Goal: Check status: Check status

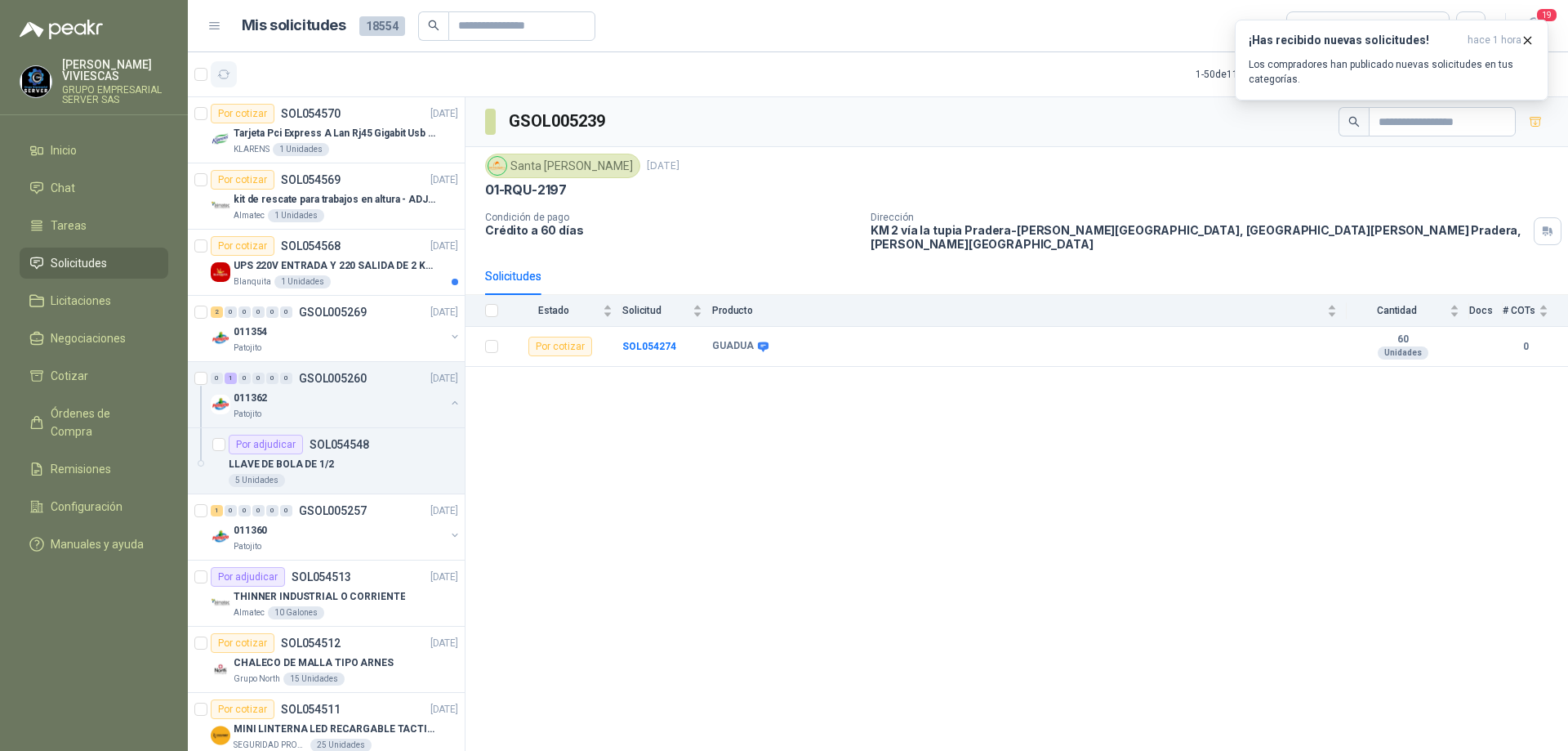
click at [222, 74] on icon "button" at bounding box center [224, 75] width 14 height 14
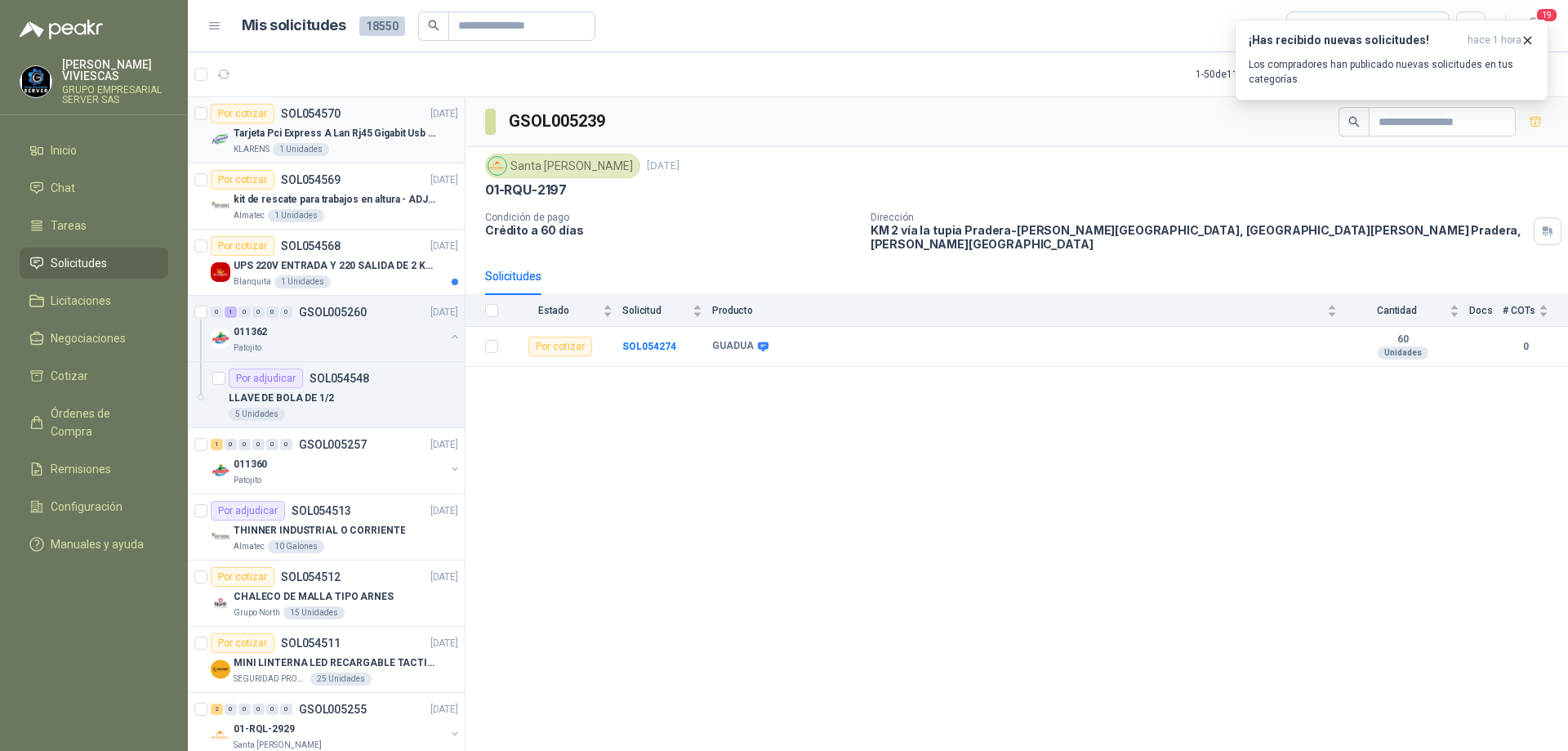
click at [390, 153] on div "KLARENS 1 Unidades" at bounding box center [345, 149] width 225 height 13
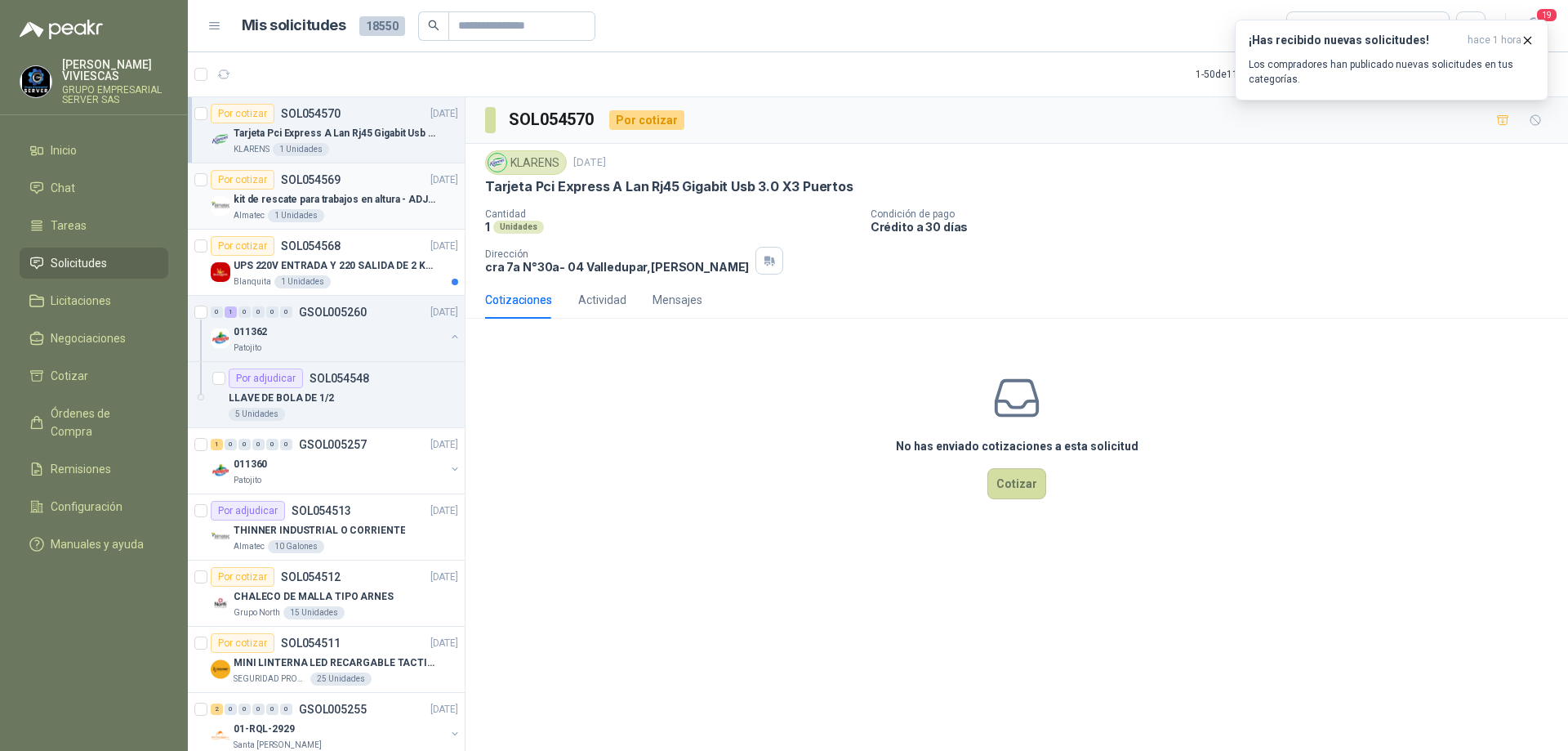
click at [364, 214] on div "Almatec 1 Unidades" at bounding box center [345, 215] width 225 height 13
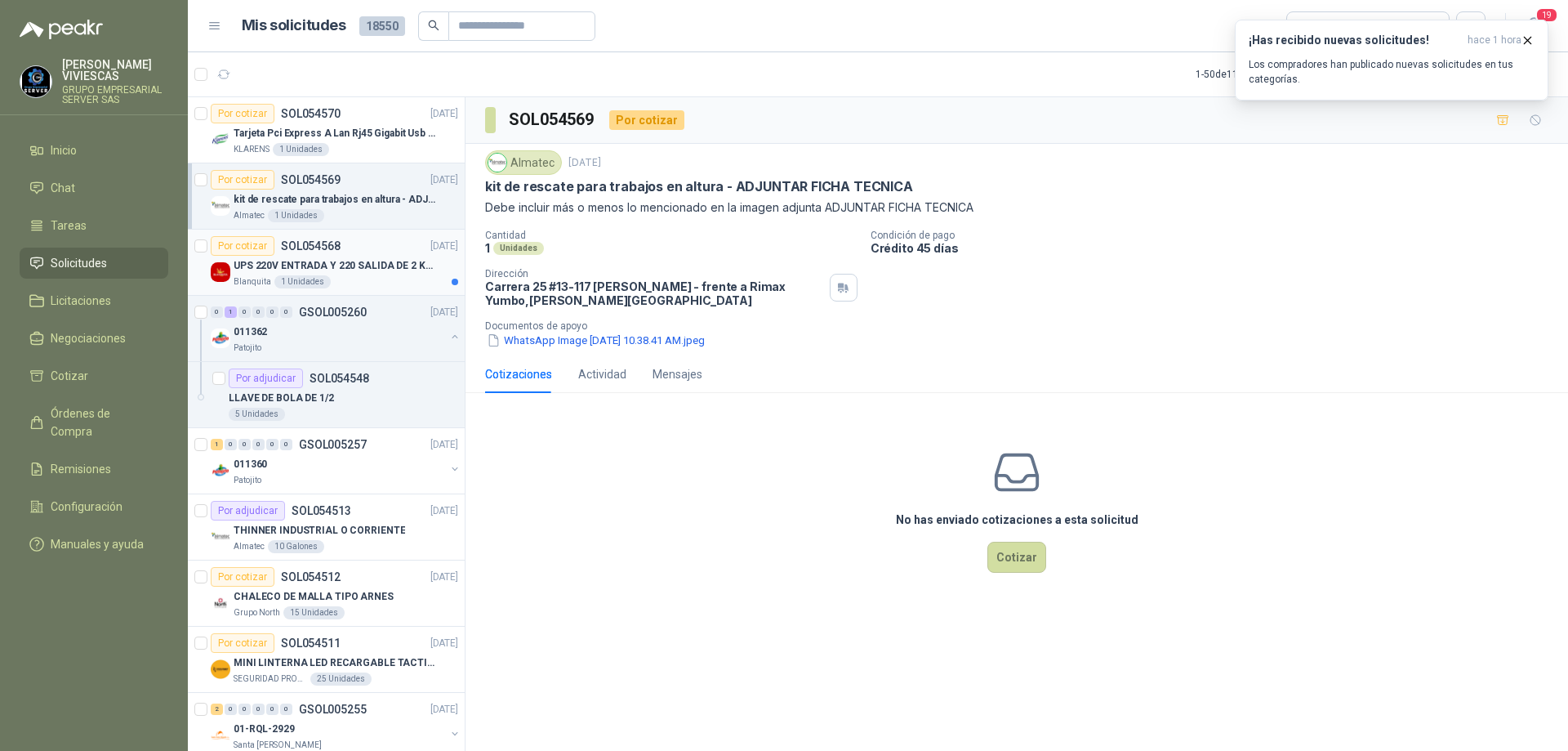
click at [381, 281] on div "Blanquita 1 Unidades" at bounding box center [345, 282] width 225 height 13
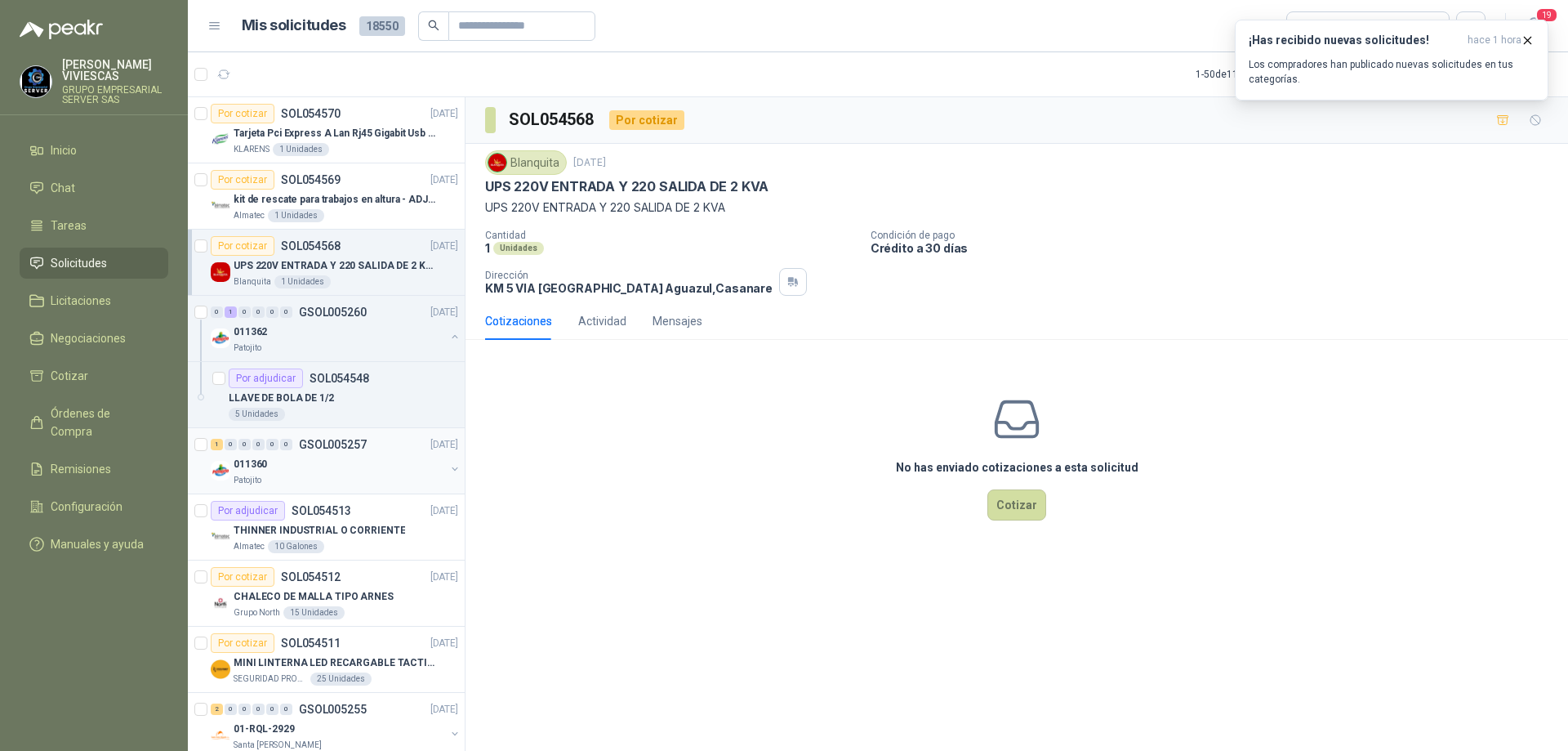
click at [403, 464] on div "011360" at bounding box center [340, 464] width 212 height 20
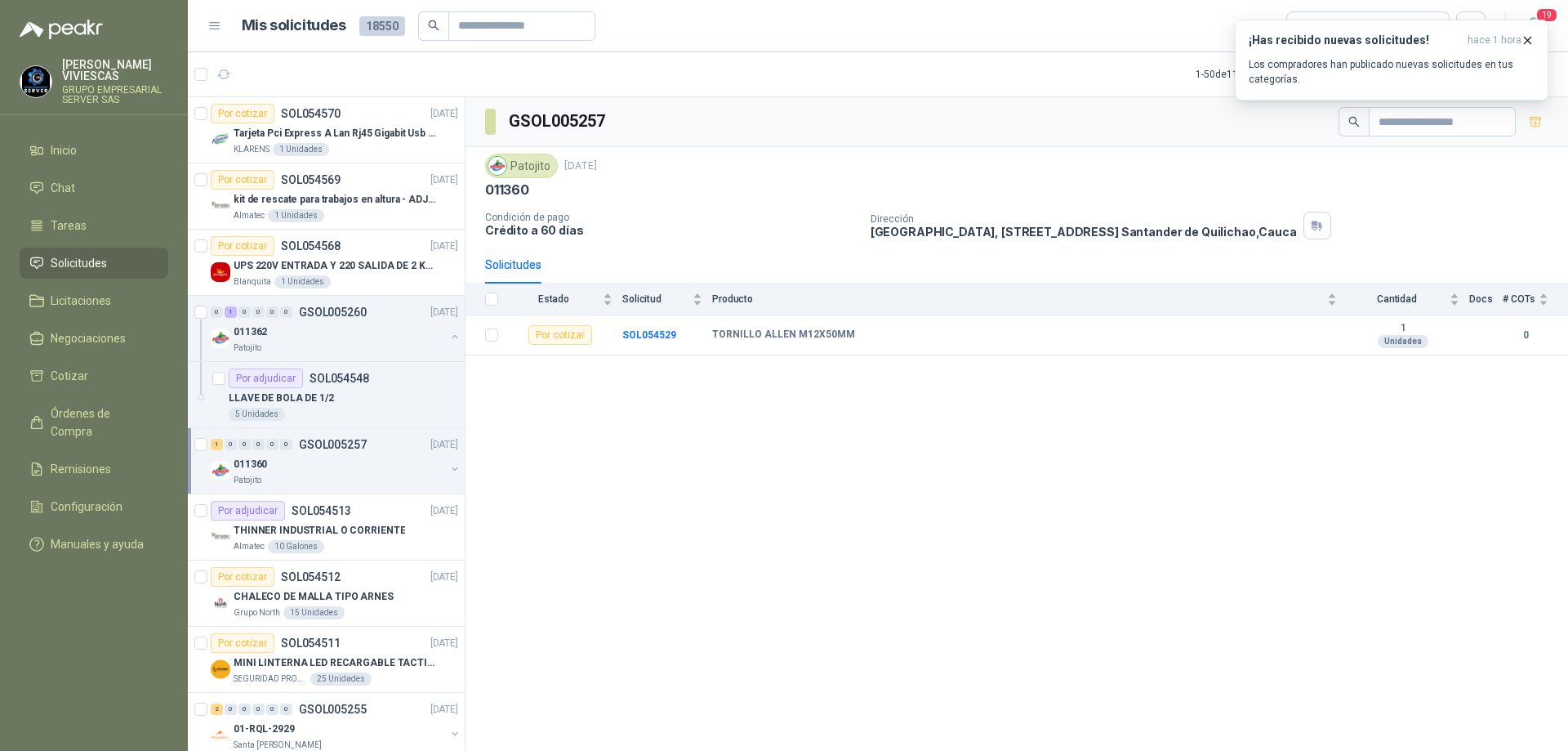
scroll to position [163, 0]
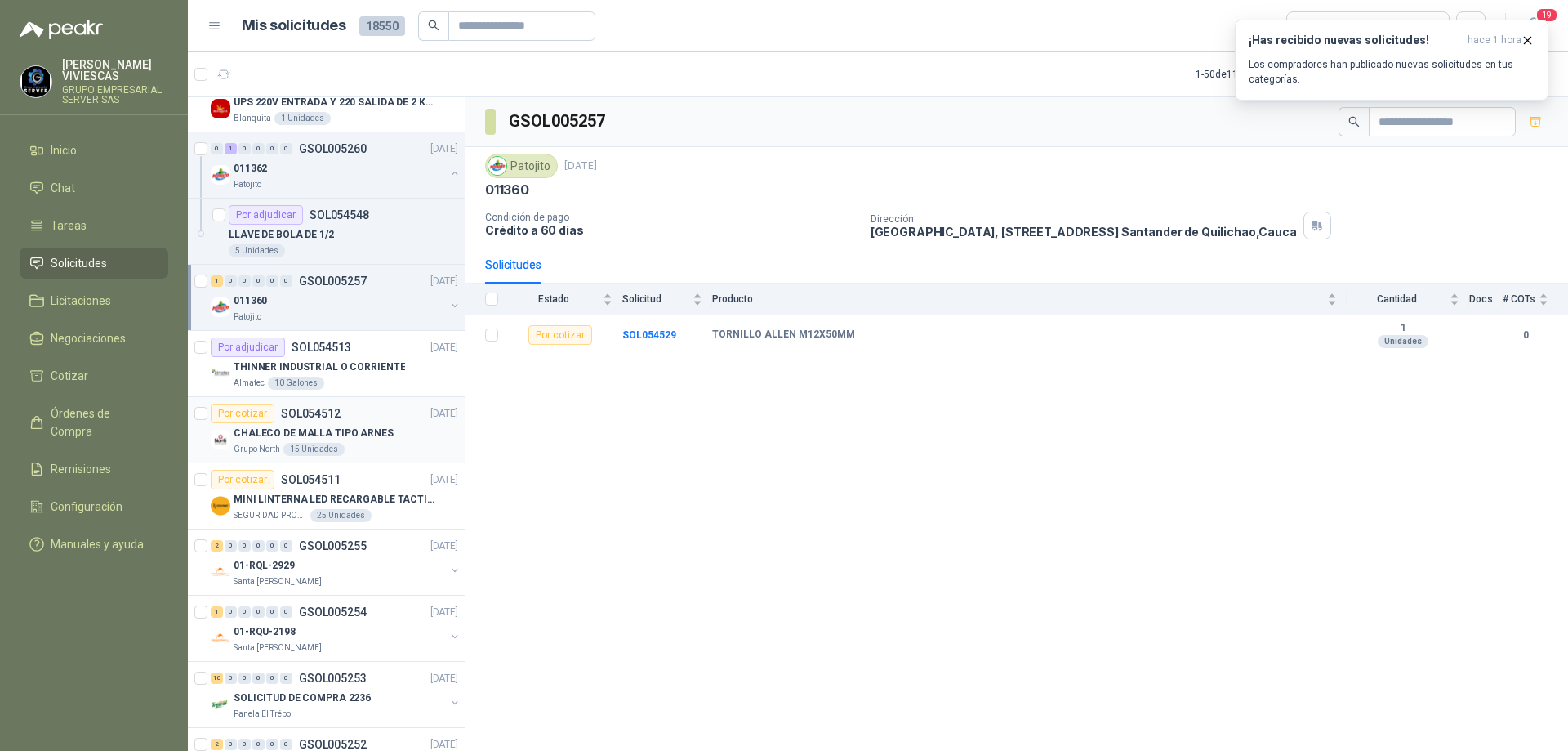
click at [362, 431] on p "CHALECO DE MALLA TIPO ARNES" at bounding box center [313, 434] width 160 height 16
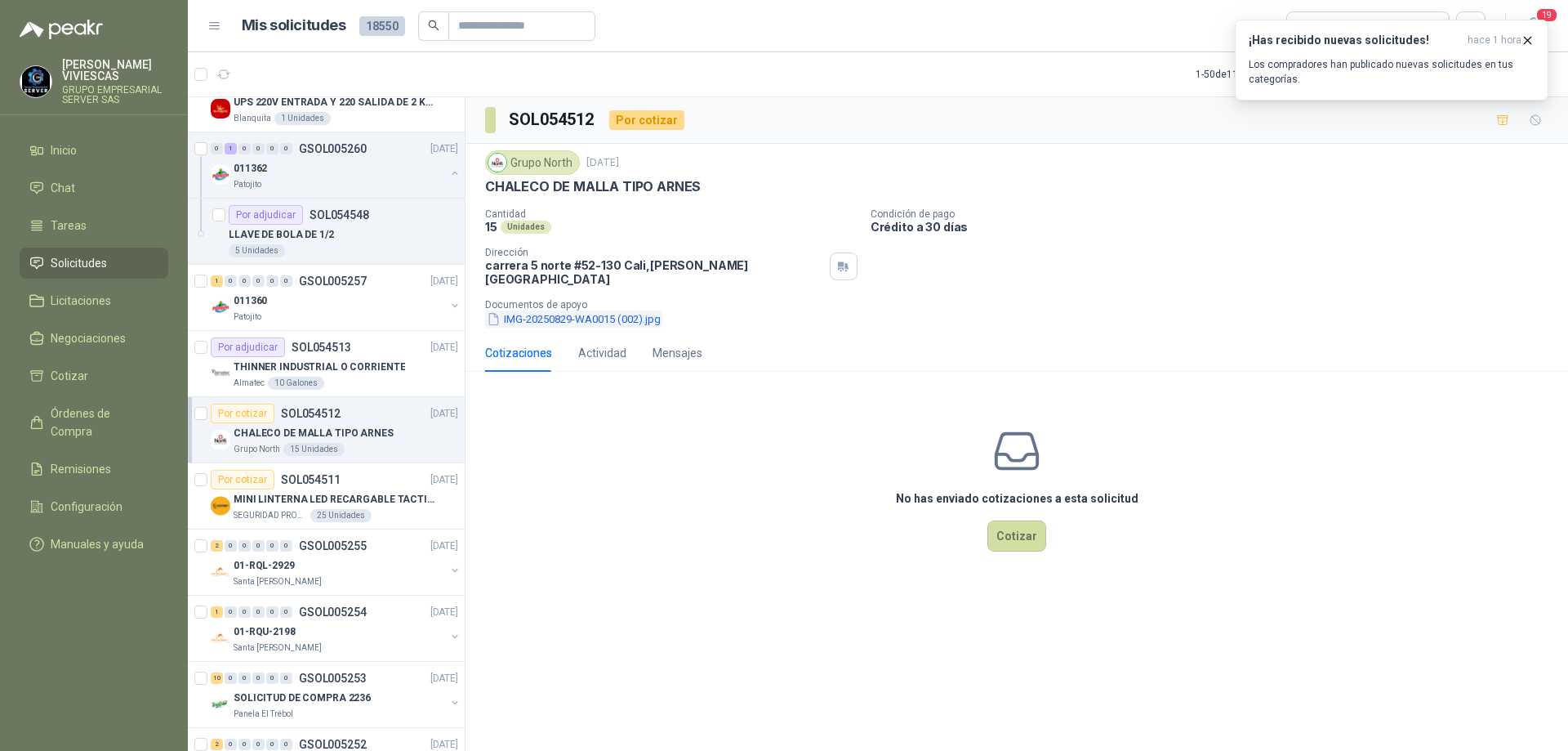
click at [595, 311] on button "IMG-20250829-WA0015 (002).jpg" at bounding box center [573, 318] width 178 height 17
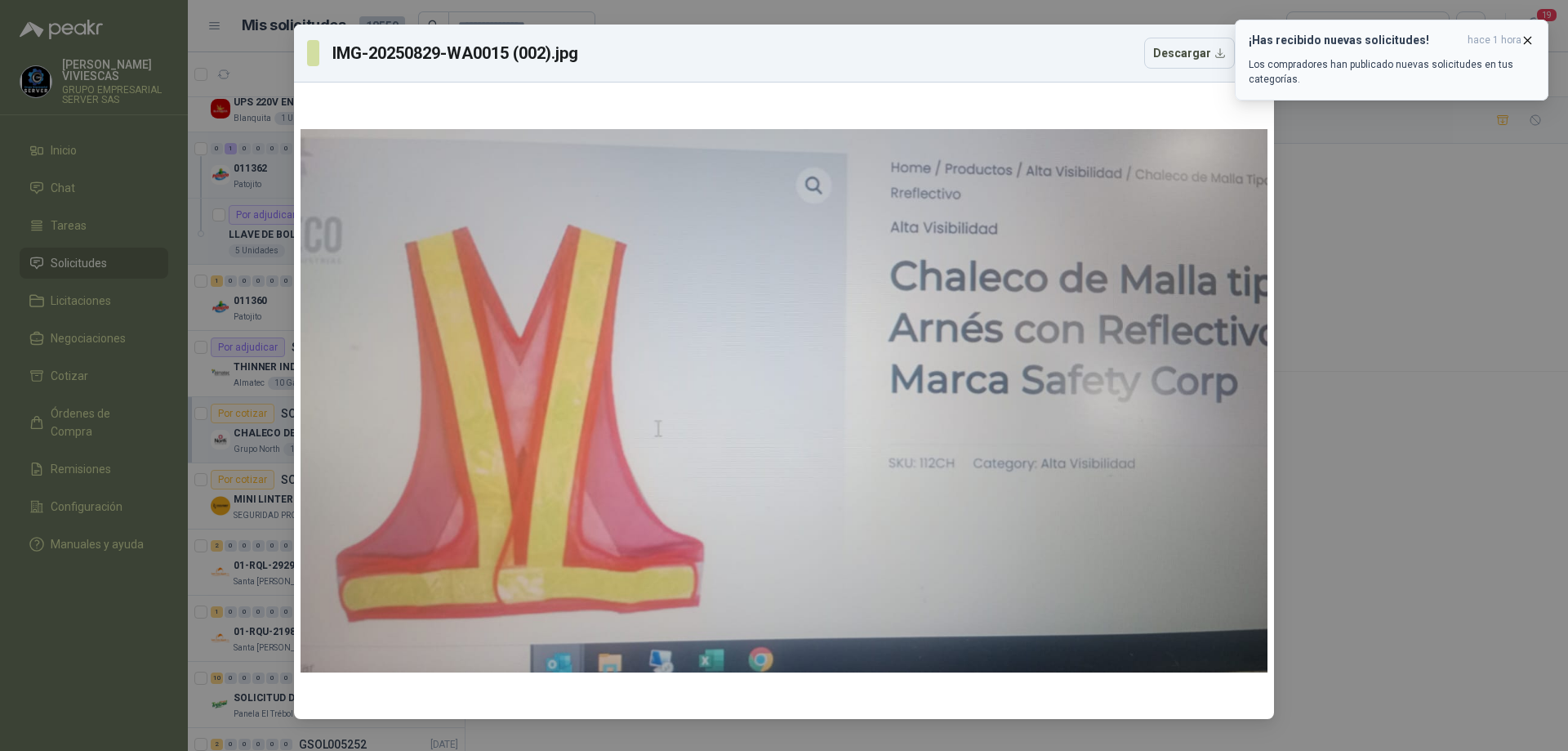
click at [1528, 44] on icon "button" at bounding box center [1528, 40] width 14 height 14
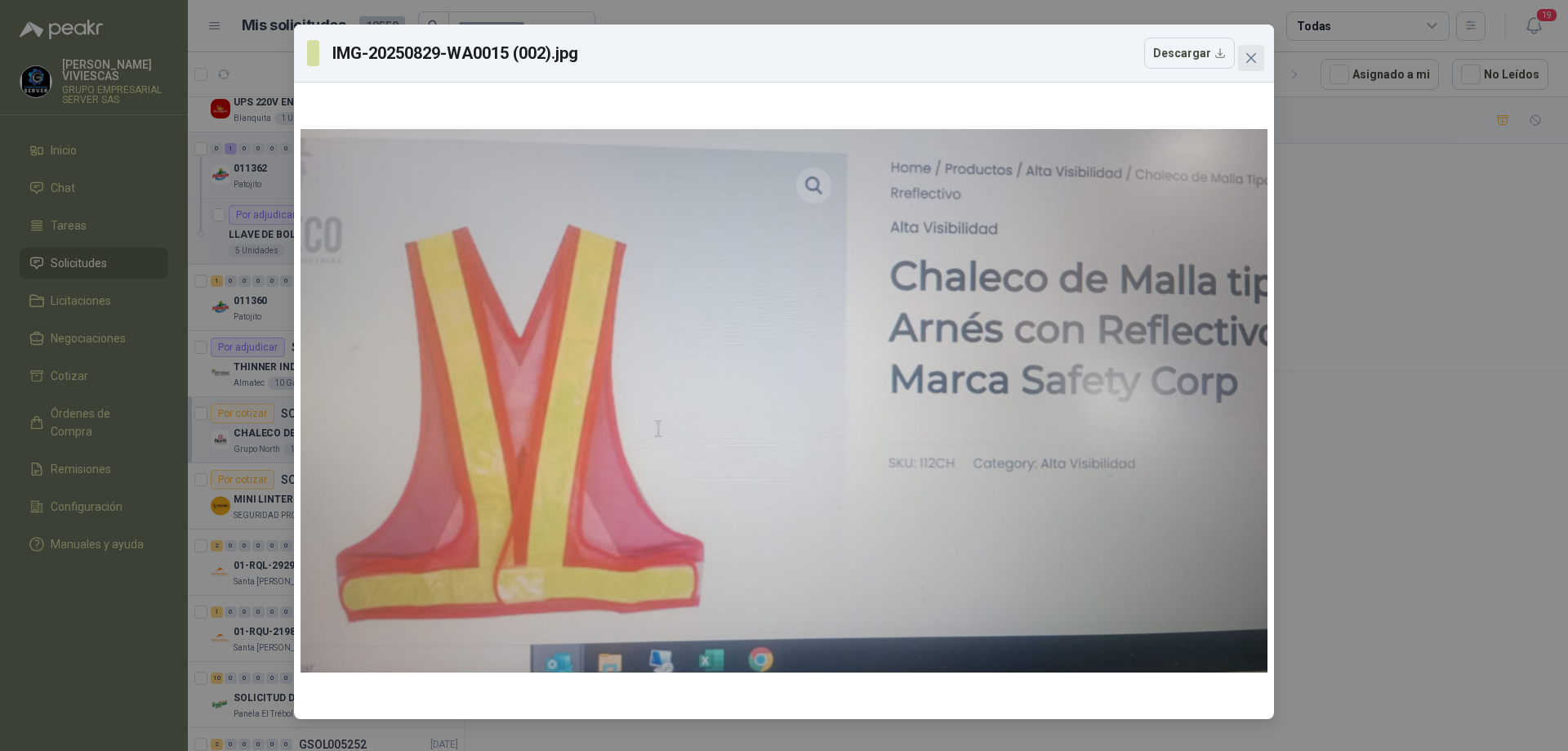
click at [1257, 57] on icon "close" at bounding box center [1251, 57] width 13 height 13
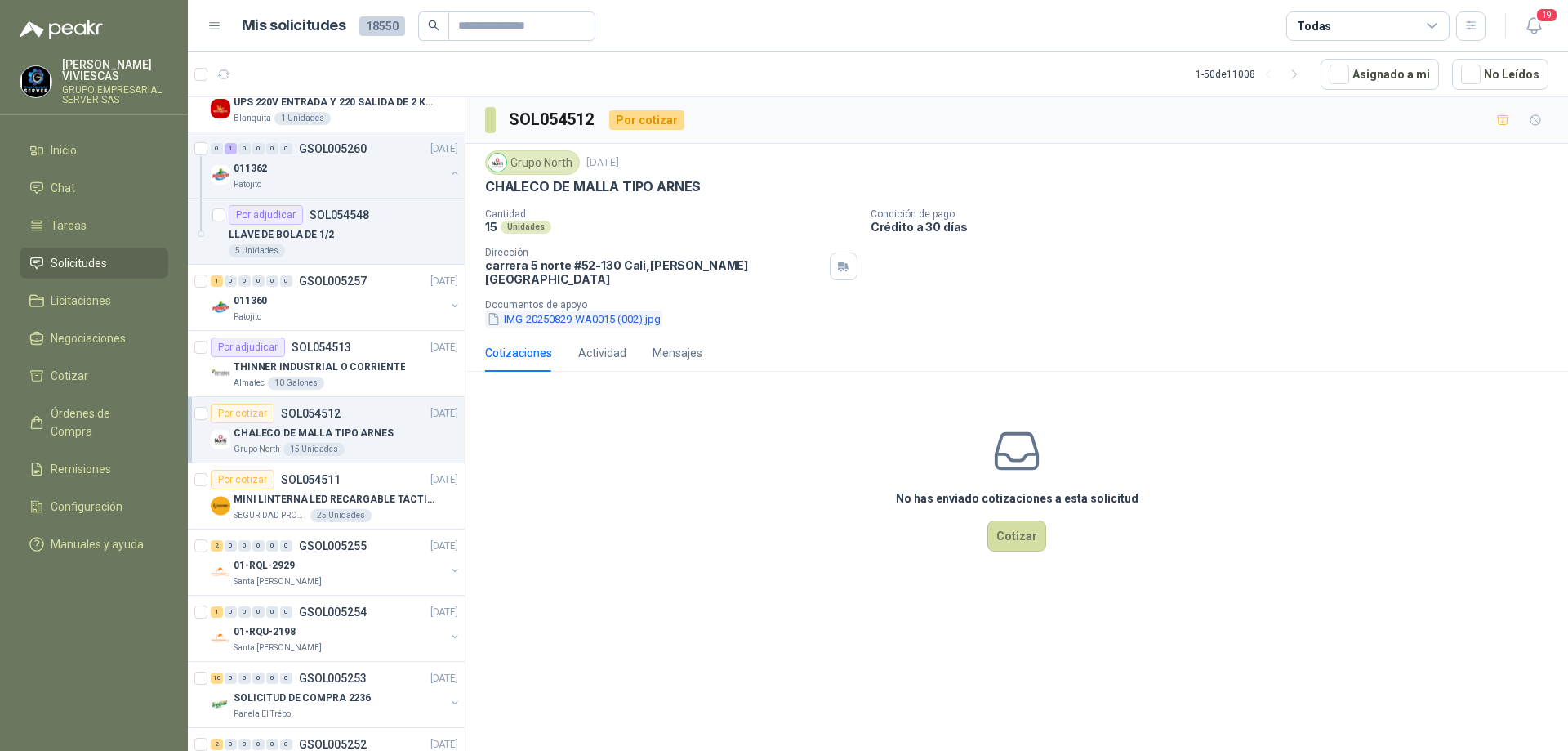
click at [550, 310] on button "IMG-20250829-WA0015 (002).jpg" at bounding box center [573, 318] width 178 height 17
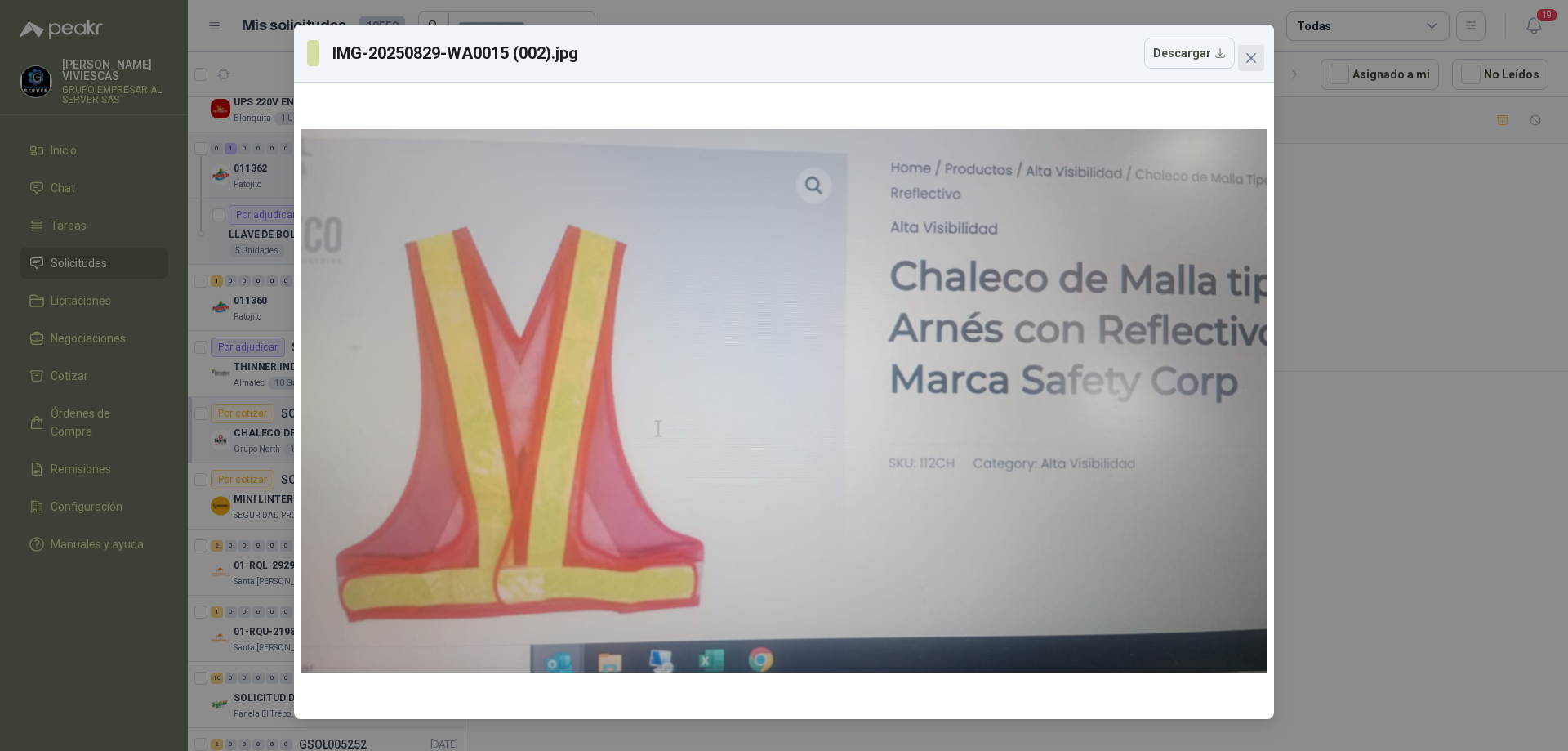
click at [1257, 55] on icon "close" at bounding box center [1251, 57] width 13 height 13
